Goal: Task Accomplishment & Management: Use online tool/utility

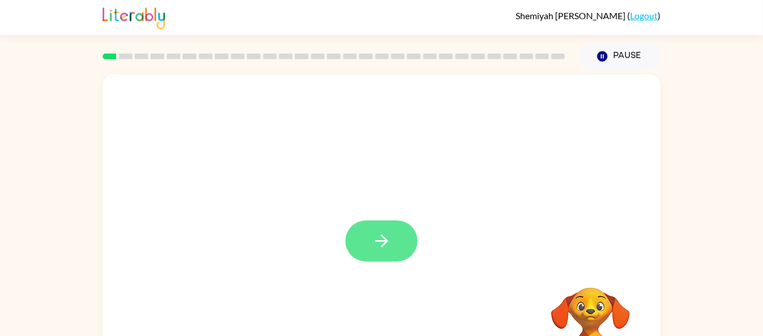
click at [392, 228] on button "button" at bounding box center [382, 240] width 72 height 41
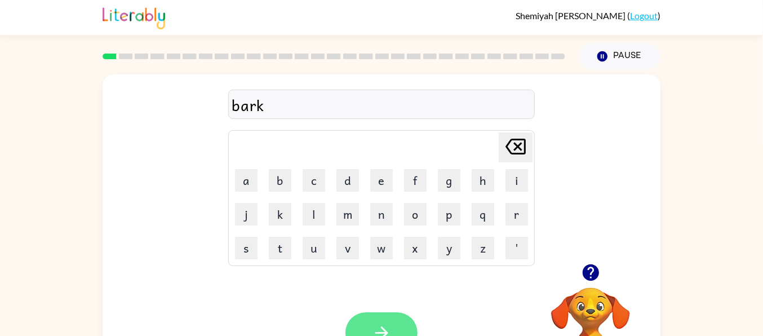
click at [382, 319] on button "button" at bounding box center [382, 332] width 72 height 41
click at [395, 319] on button "button" at bounding box center [382, 332] width 72 height 41
click at [591, 304] on video "Your browser must support playing .mp4 files to use Literably. Please try using…" at bounding box center [590, 326] width 113 height 113
click at [598, 304] on video "Your browser must support playing .mp4 files to use Literably. Please try using…" at bounding box center [590, 326] width 113 height 113
click at [401, 324] on button "button" at bounding box center [382, 332] width 72 height 41
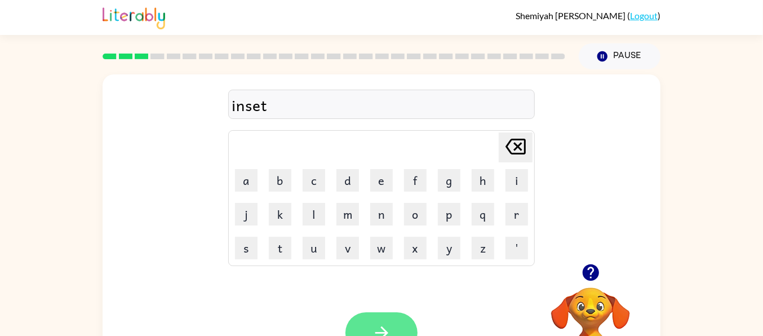
click at [392, 330] on button "button" at bounding box center [382, 332] width 72 height 41
click at [586, 157] on div "drafk Delete Delete last character input a b c d e f g h i j k l m n o p q r s …" at bounding box center [382, 168] width 558 height 189
click at [387, 316] on button "button" at bounding box center [382, 332] width 72 height 41
click at [392, 315] on button "button" at bounding box center [382, 332] width 72 height 41
click at [396, 320] on button "button" at bounding box center [382, 332] width 72 height 41
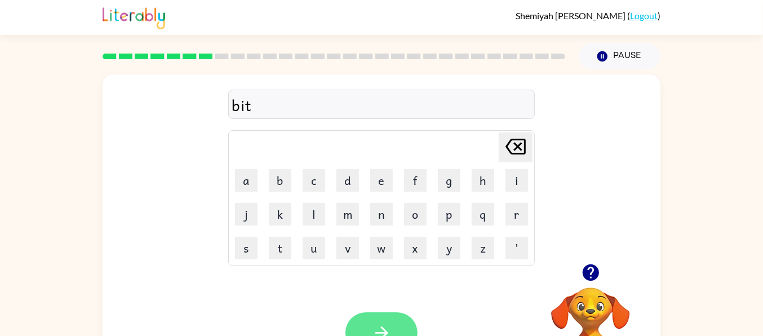
click at [394, 317] on button "button" at bounding box center [382, 332] width 72 height 41
click at [379, 325] on icon "button" at bounding box center [382, 333] width 20 height 20
click at [386, 323] on icon "button" at bounding box center [382, 333] width 20 height 20
click at [388, 313] on button "button" at bounding box center [382, 332] width 72 height 41
click at [401, 322] on button "button" at bounding box center [382, 332] width 72 height 41
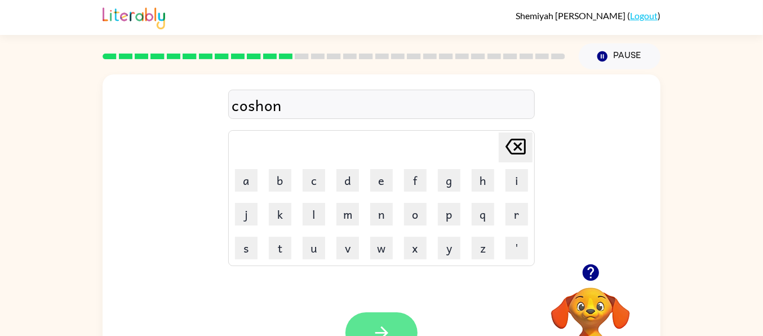
click at [407, 325] on button "button" at bounding box center [382, 332] width 72 height 41
click at [397, 319] on button "button" at bounding box center [382, 332] width 72 height 41
click at [395, 315] on button "button" at bounding box center [382, 332] width 72 height 41
click at [384, 320] on button "button" at bounding box center [382, 332] width 72 height 41
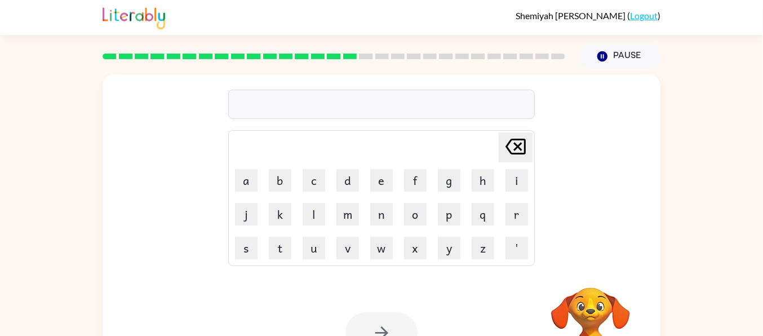
click at [389, 322] on div at bounding box center [382, 332] width 72 height 41
click at [393, 313] on button "button" at bounding box center [382, 332] width 72 height 41
click at [394, 321] on button "button" at bounding box center [382, 332] width 72 height 41
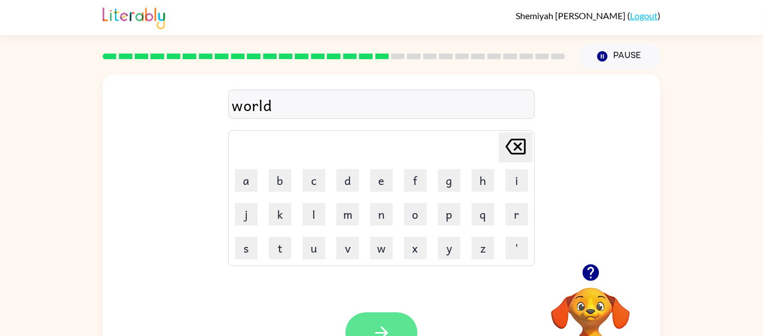
click at [400, 322] on button "button" at bounding box center [382, 332] width 72 height 41
click at [388, 327] on icon "button" at bounding box center [382, 333] width 20 height 20
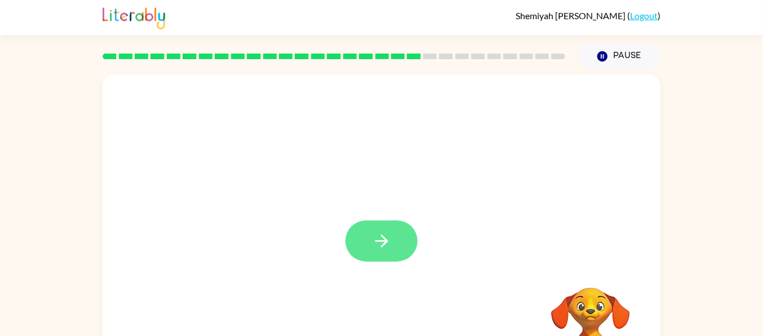
click at [381, 246] on icon "button" at bounding box center [381, 241] width 13 height 13
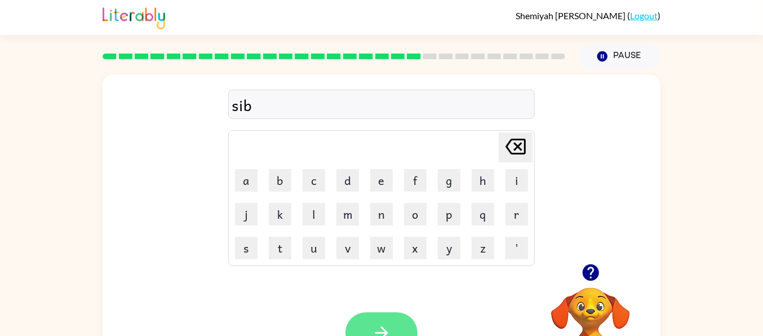
click at [397, 329] on button "button" at bounding box center [382, 332] width 72 height 41
click at [386, 321] on button "button" at bounding box center [382, 332] width 72 height 41
click at [391, 321] on button "button" at bounding box center [382, 332] width 72 height 41
click at [391, 323] on icon "button" at bounding box center [382, 333] width 20 height 20
click at [401, 331] on button "button" at bounding box center [382, 332] width 72 height 41
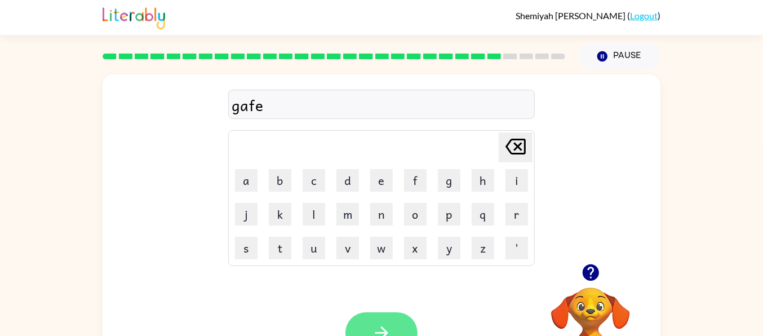
click at [383, 323] on icon "button" at bounding box center [382, 333] width 20 height 20
click at [374, 324] on icon "button" at bounding box center [382, 333] width 20 height 20
click at [395, 322] on button "button" at bounding box center [382, 332] width 72 height 41
click at [413, 306] on div "Your browser must support playing .mp4 files to use Literably. Please try using…" at bounding box center [382, 332] width 558 height 127
click at [383, 320] on button "button" at bounding box center [382, 332] width 72 height 41
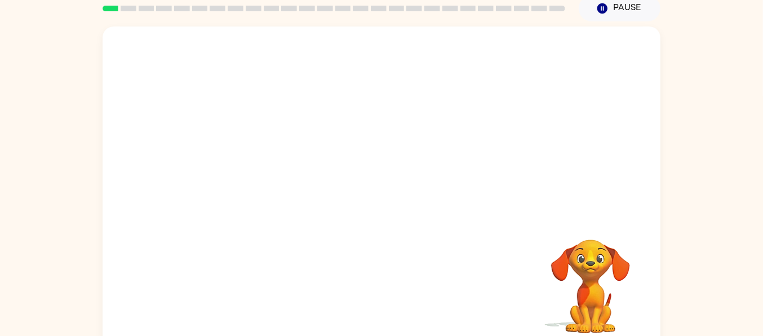
scroll to position [48, 0]
click at [588, 256] on video "Your browser must support playing .mp4 files to use Literably. Please try using…" at bounding box center [590, 278] width 113 height 113
click at [378, 198] on icon "button" at bounding box center [382, 193] width 20 height 20
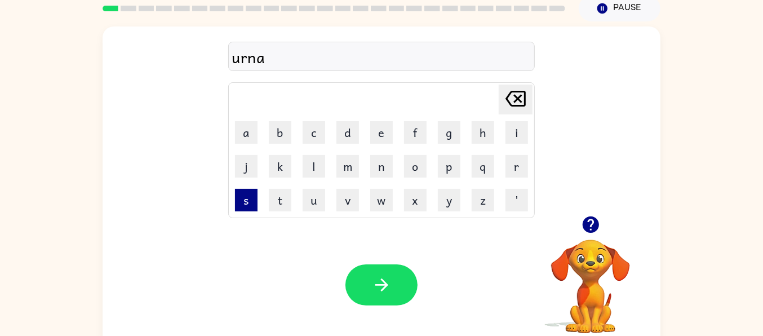
click at [245, 200] on button "s" at bounding box center [246, 200] width 23 height 23
click at [280, 200] on button "t" at bounding box center [280, 200] width 23 height 23
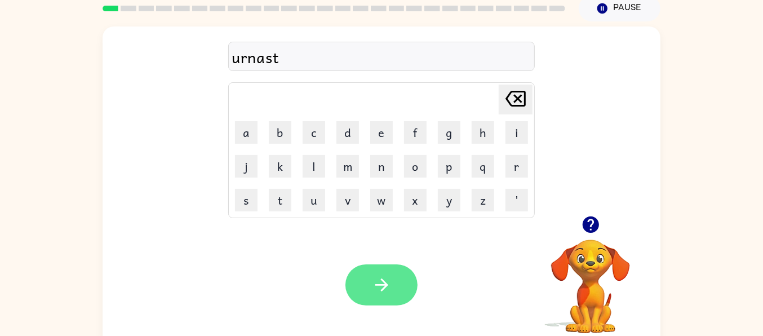
click at [386, 273] on button "button" at bounding box center [382, 284] width 72 height 41
click at [387, 277] on icon "button" at bounding box center [382, 285] width 20 height 20
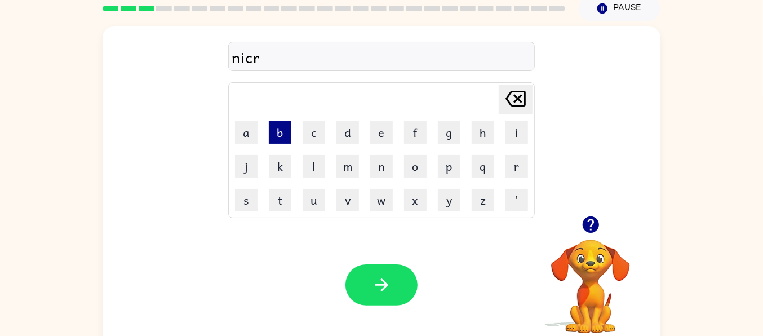
click at [288, 135] on button "b" at bounding box center [280, 132] width 23 height 23
type button "b"
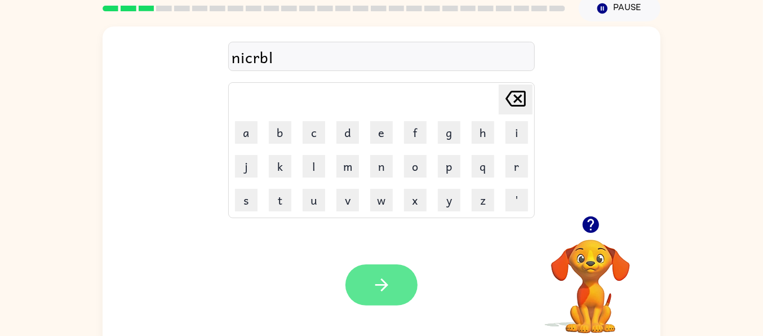
click at [397, 294] on button "button" at bounding box center [382, 284] width 72 height 41
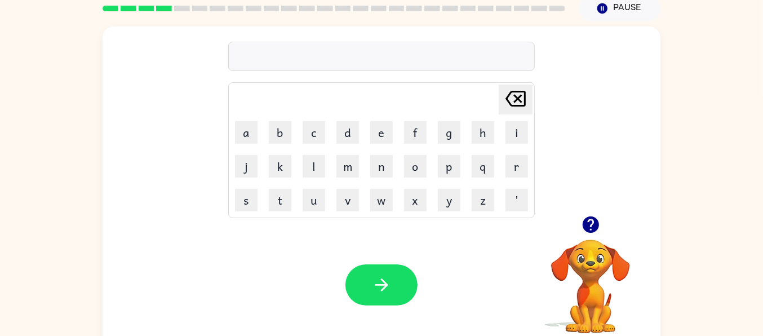
click at [589, 253] on video "Your browser must support playing .mp4 files to use Literably. Please try using…" at bounding box center [590, 278] width 113 height 113
click at [586, 215] on icon "button" at bounding box center [591, 225] width 20 height 20
click at [316, 138] on button "c" at bounding box center [314, 132] width 23 height 23
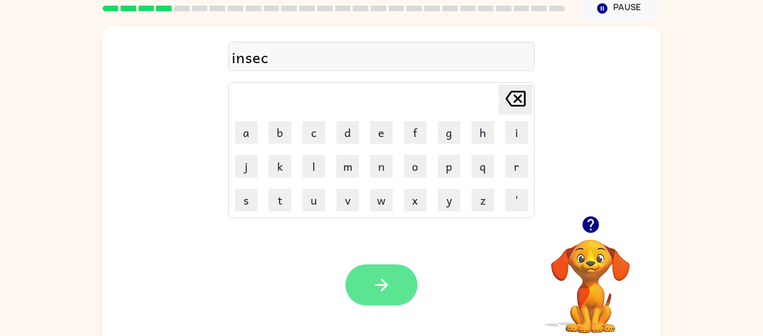
click at [379, 276] on icon "button" at bounding box center [382, 285] width 20 height 20
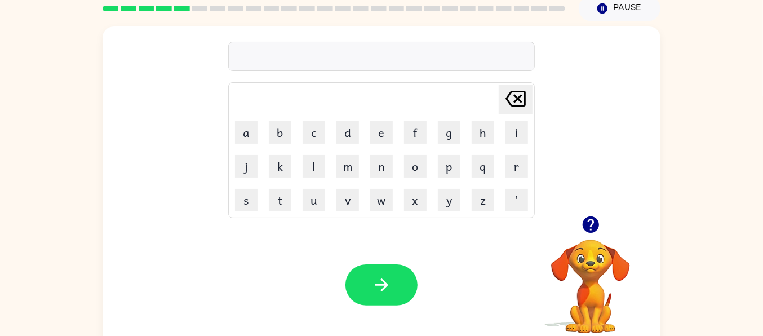
click at [578, 249] on video "Your browser must support playing .mp4 files to use Literably. Please try using…" at bounding box center [590, 278] width 113 height 113
click at [593, 224] on icon "button" at bounding box center [591, 225] width 20 height 20
click at [591, 231] on icon "button" at bounding box center [590, 224] width 16 height 16
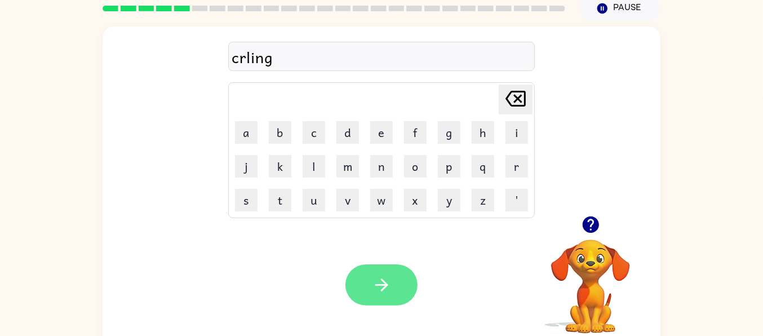
click at [386, 283] on icon "button" at bounding box center [381, 284] width 13 height 13
click at [388, 295] on button "button" at bounding box center [382, 284] width 72 height 41
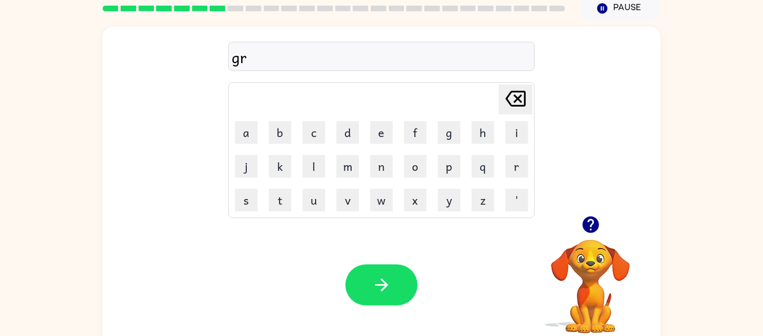
click at [591, 224] on icon "button" at bounding box center [590, 224] width 16 height 16
click at [371, 297] on button "button" at bounding box center [382, 284] width 72 height 41
click at [593, 230] on icon "button" at bounding box center [590, 224] width 16 height 16
click at [514, 100] on icon at bounding box center [516, 99] width 20 height 16
type button "delete"
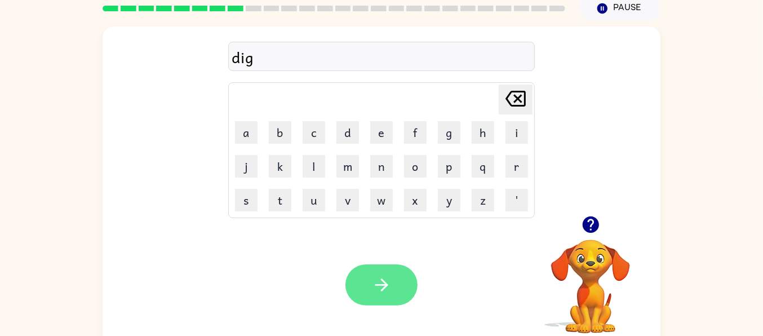
click at [381, 286] on icon "button" at bounding box center [382, 285] width 20 height 20
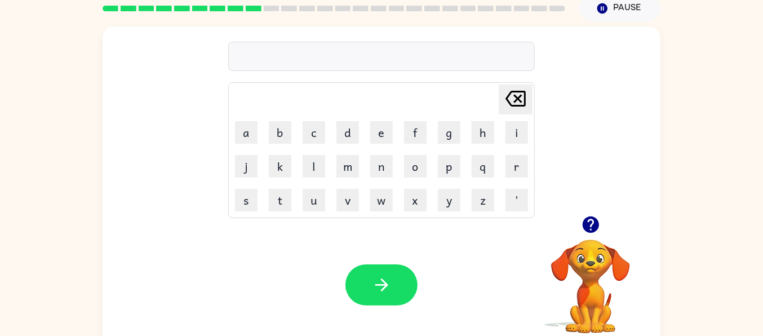
click at [591, 229] on icon "button" at bounding box center [591, 225] width 20 height 20
click at [591, 233] on icon "button" at bounding box center [591, 225] width 20 height 20
click at [527, 89] on icon "[PERSON_NAME] last character input" at bounding box center [515, 98] width 27 height 27
type button "delete"
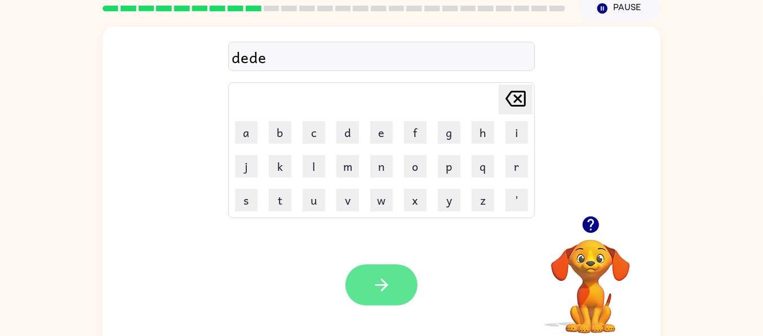
click at [387, 280] on icon "button" at bounding box center [382, 285] width 20 height 20
click at [387, 269] on button "button" at bounding box center [382, 284] width 72 height 41
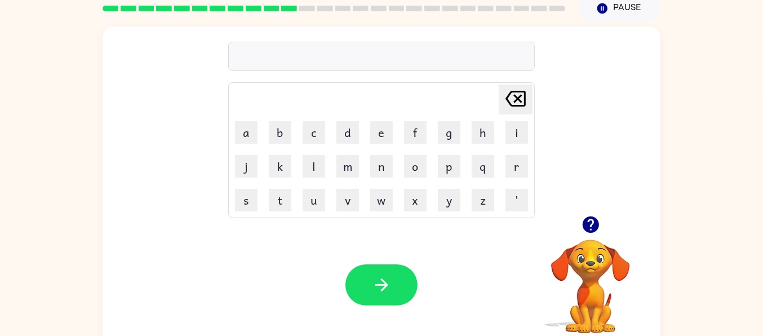
click at [599, 227] on icon "button" at bounding box center [591, 225] width 20 height 20
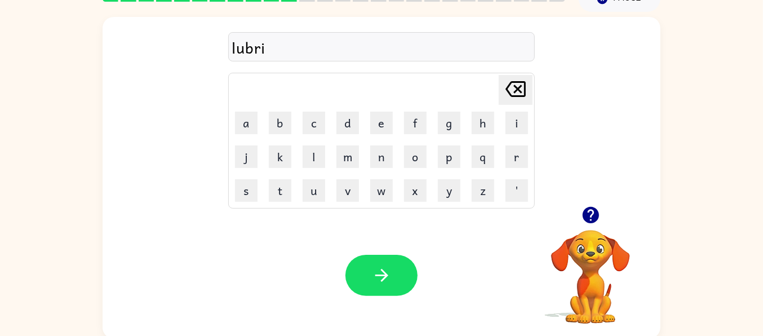
scroll to position [60, 0]
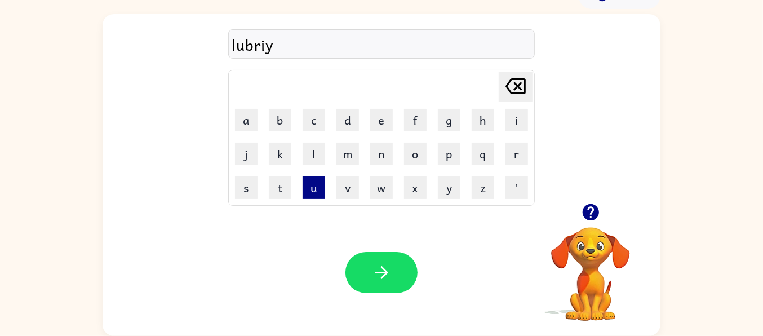
click at [316, 196] on button "u" at bounding box center [314, 187] width 23 height 23
type button "u"
click at [518, 90] on icon "[PERSON_NAME] last character input" at bounding box center [515, 86] width 27 height 27
type button "delete"
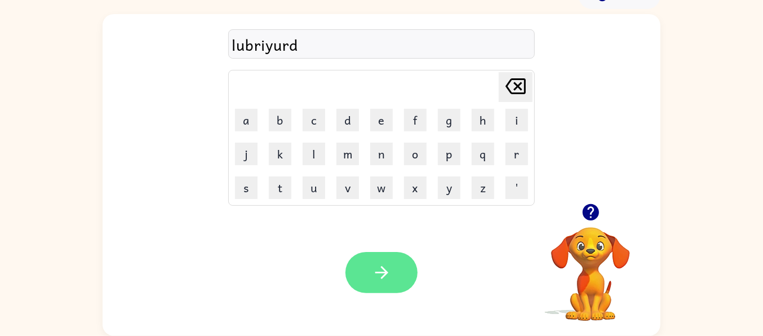
click at [389, 276] on icon "button" at bounding box center [382, 273] width 20 height 20
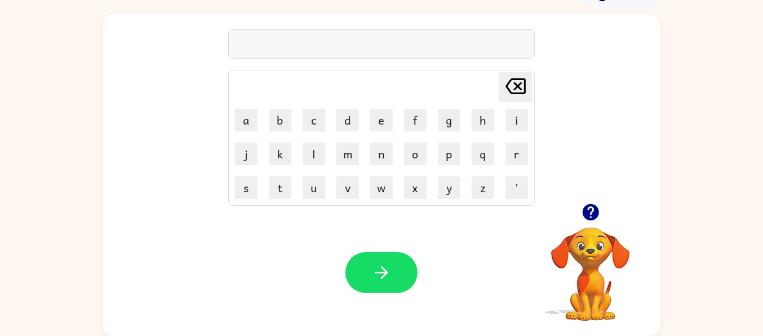
click at [593, 220] on icon "button" at bounding box center [591, 212] width 20 height 20
click at [591, 207] on icon "button" at bounding box center [591, 212] width 20 height 20
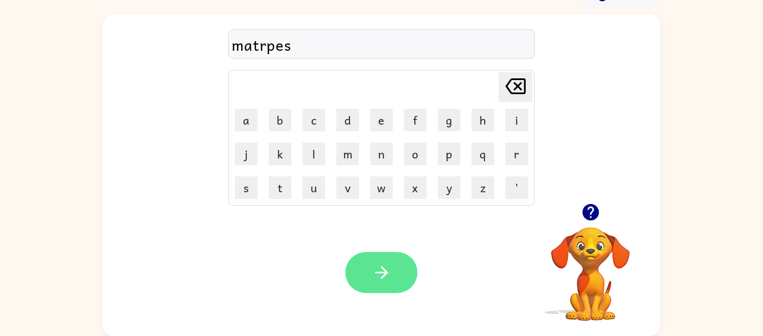
click at [384, 274] on icon "button" at bounding box center [382, 273] width 20 height 20
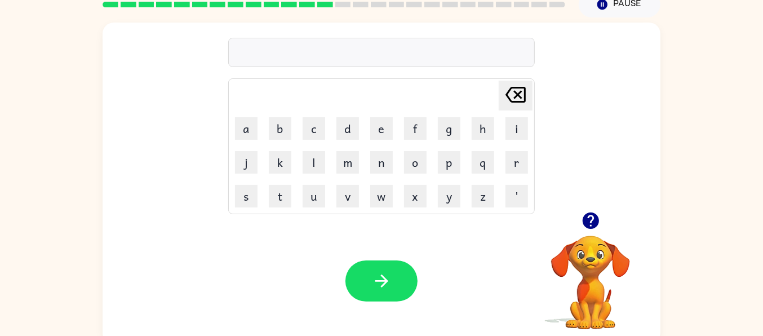
scroll to position [53, 0]
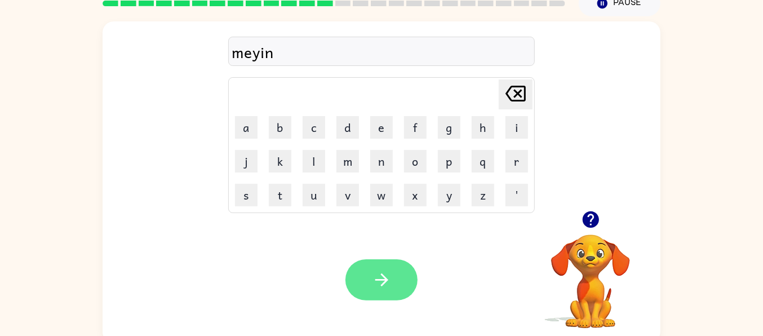
click at [366, 285] on button "button" at bounding box center [382, 279] width 72 height 41
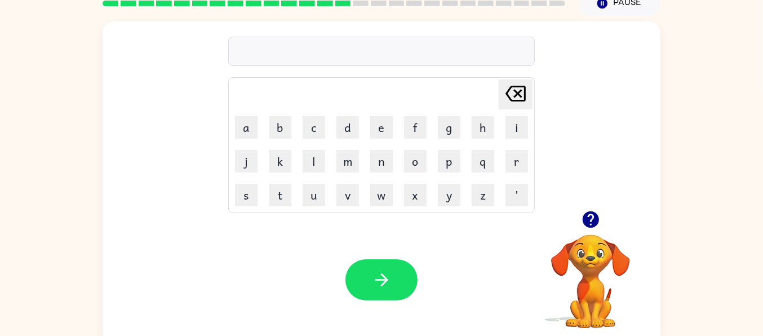
click at [595, 222] on icon "button" at bounding box center [590, 219] width 16 height 16
click at [591, 226] on icon "button" at bounding box center [590, 219] width 16 height 16
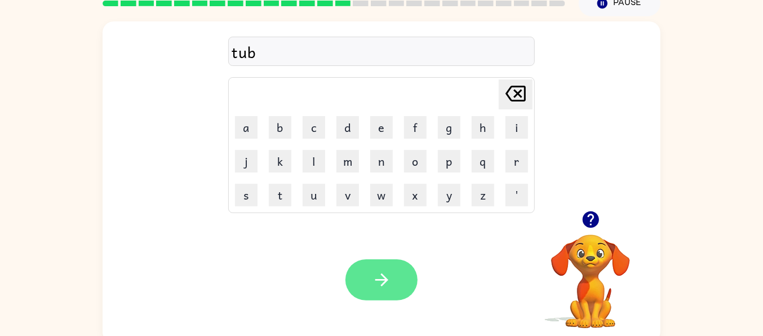
click at [378, 268] on button "button" at bounding box center [382, 279] width 72 height 41
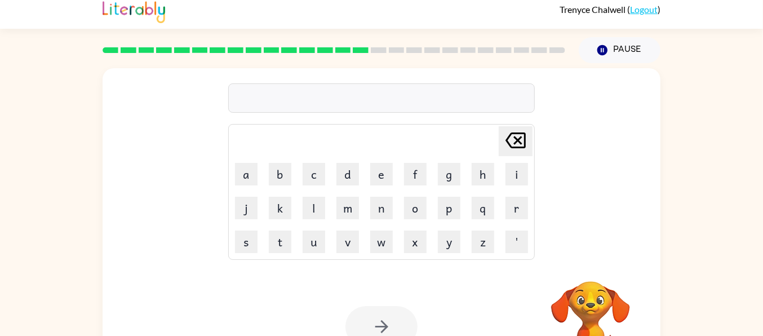
scroll to position [35, 0]
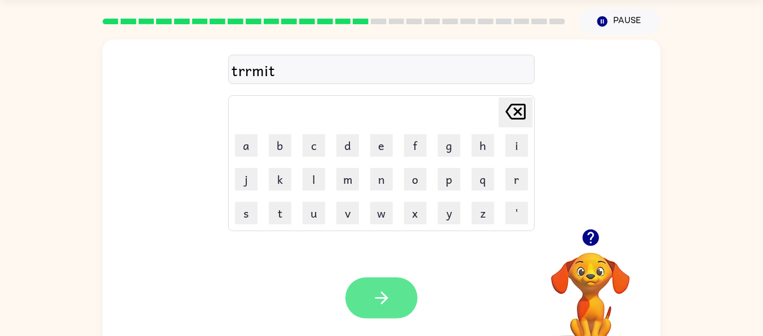
click at [398, 297] on button "button" at bounding box center [382, 297] width 72 height 41
click at [387, 307] on button "button" at bounding box center [382, 297] width 72 height 41
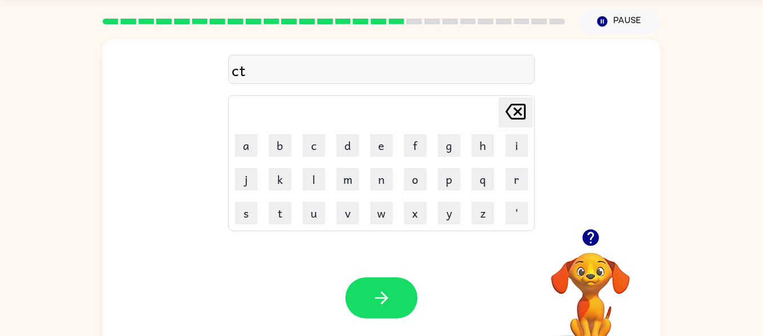
click at [594, 241] on icon "button" at bounding box center [590, 237] width 16 height 16
click at [318, 217] on button "u" at bounding box center [314, 213] width 23 height 23
type button "u"
click at [383, 306] on icon "button" at bounding box center [382, 298] width 20 height 20
click at [592, 233] on icon "button" at bounding box center [591, 238] width 20 height 20
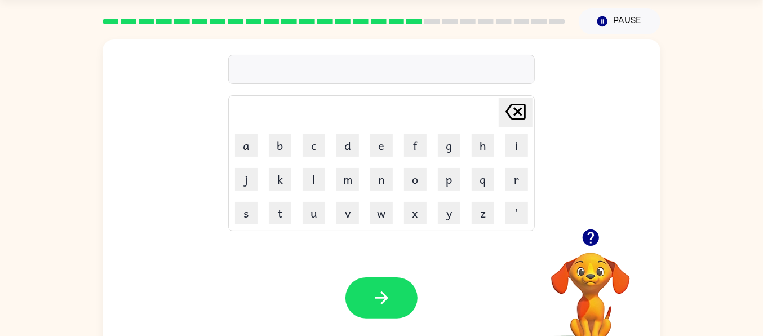
click at [590, 242] on icon "button" at bounding box center [590, 237] width 16 height 16
click at [317, 223] on button "u" at bounding box center [314, 213] width 23 height 23
type button "u"
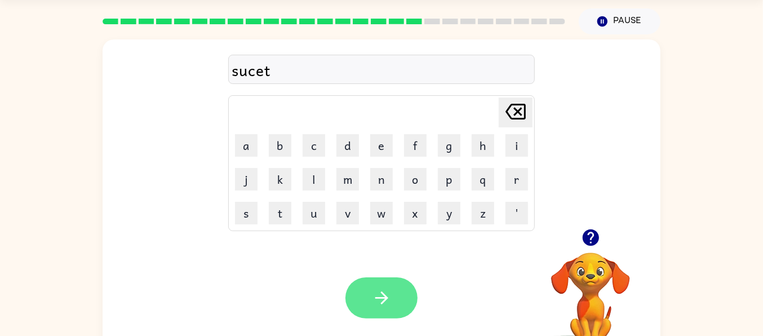
click at [408, 290] on button "button" at bounding box center [382, 297] width 72 height 41
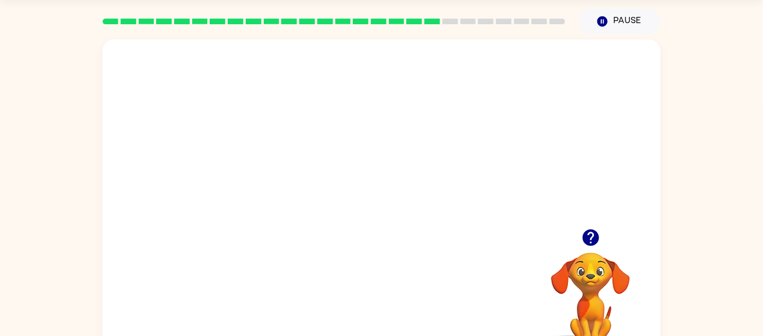
click at [593, 241] on icon "button" at bounding box center [590, 237] width 16 height 16
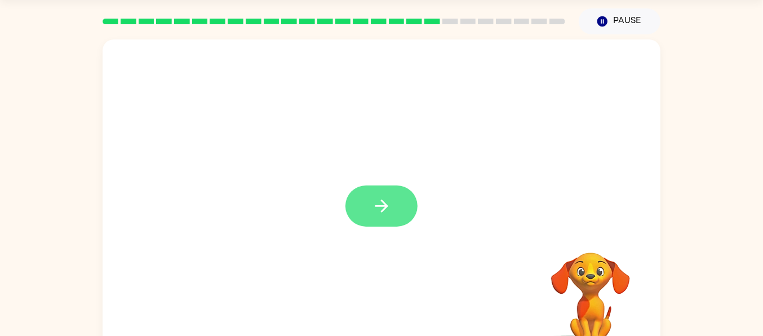
click at [384, 210] on icon "button" at bounding box center [382, 206] width 20 height 20
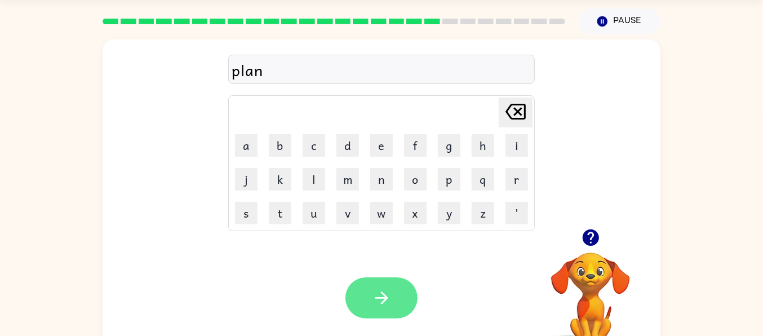
click at [388, 293] on icon "button" at bounding box center [382, 298] width 20 height 20
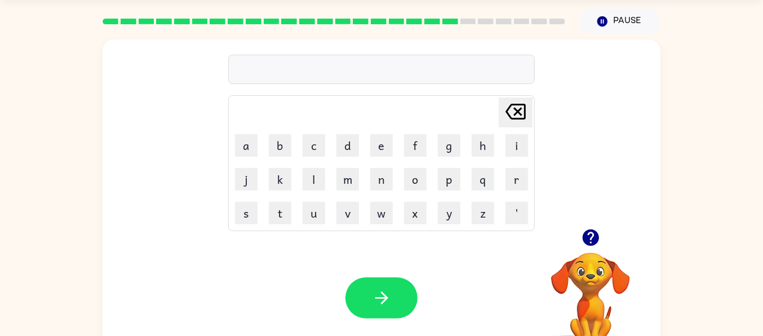
click at [590, 250] on button "button" at bounding box center [591, 237] width 29 height 29
click at [673, 233] on div "[PERSON_NAME] last character input a b c d e f g h i j k l m n o p q r s t u v …" at bounding box center [381, 197] width 763 height 327
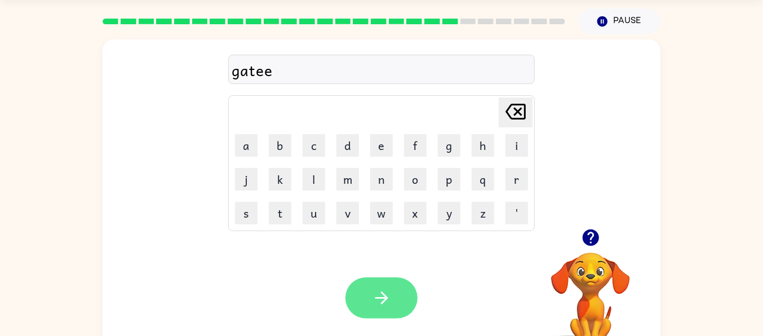
click at [397, 293] on button "button" at bounding box center [382, 297] width 72 height 41
click at [386, 285] on button "button" at bounding box center [382, 297] width 72 height 41
click at [381, 279] on button "button" at bounding box center [382, 297] width 72 height 41
click at [387, 285] on button "button" at bounding box center [382, 297] width 72 height 41
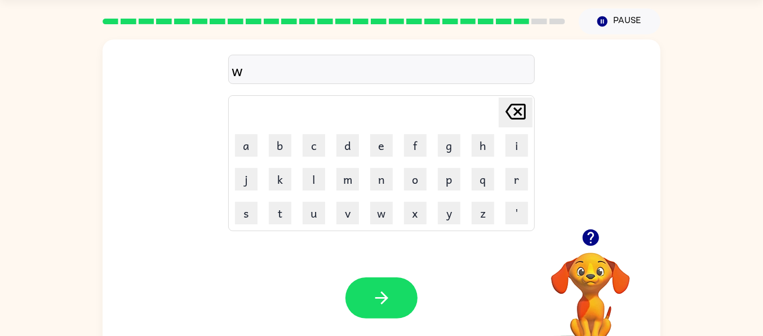
click at [74, 295] on div "w Delete Delete last character input a b c d e f g h i j k l m n o p q r s t u …" at bounding box center [381, 197] width 763 height 327
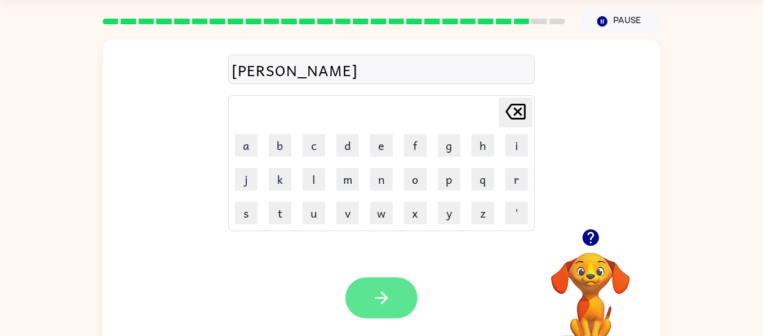
click at [387, 295] on icon "button" at bounding box center [382, 298] width 20 height 20
click at [375, 303] on icon "button" at bounding box center [382, 298] width 20 height 20
